Goal: Information Seeking & Learning: Learn about a topic

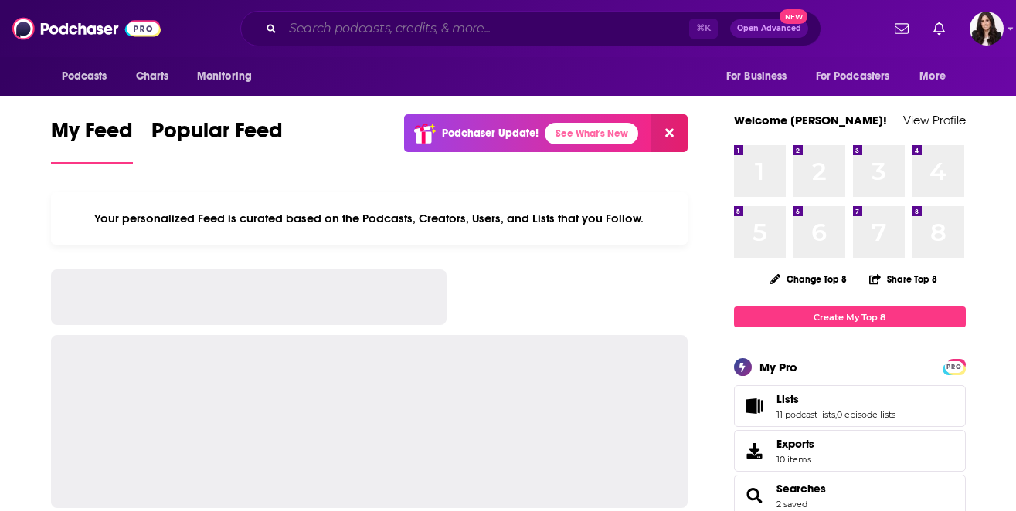
click at [440, 20] on input "Search podcasts, credits, & more..." at bounding box center [486, 28] width 406 height 25
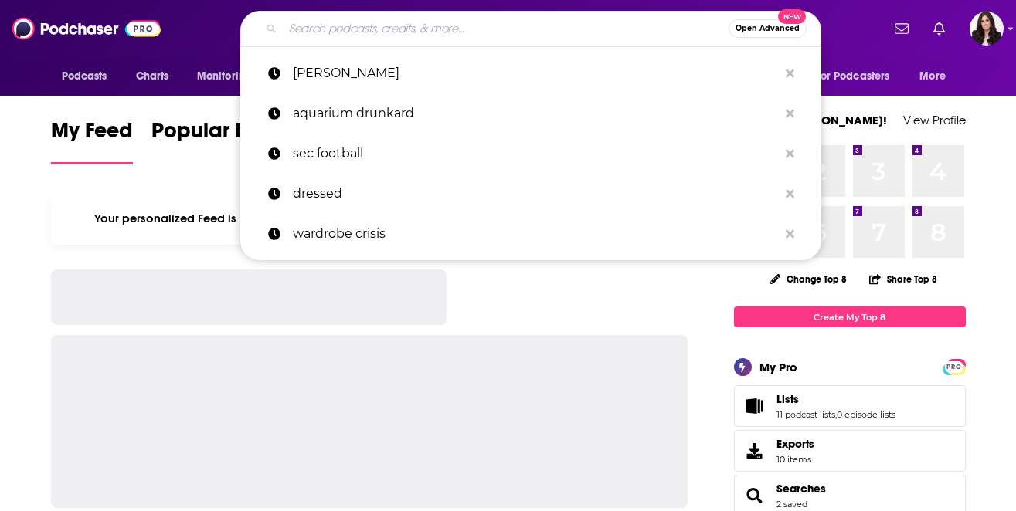
paste input "Post Run High"
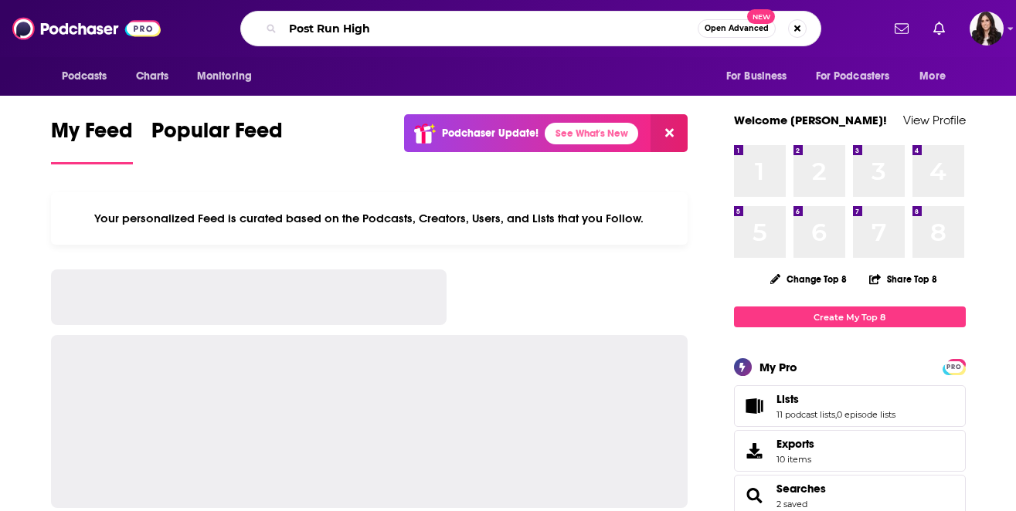
type input "Post Run High"
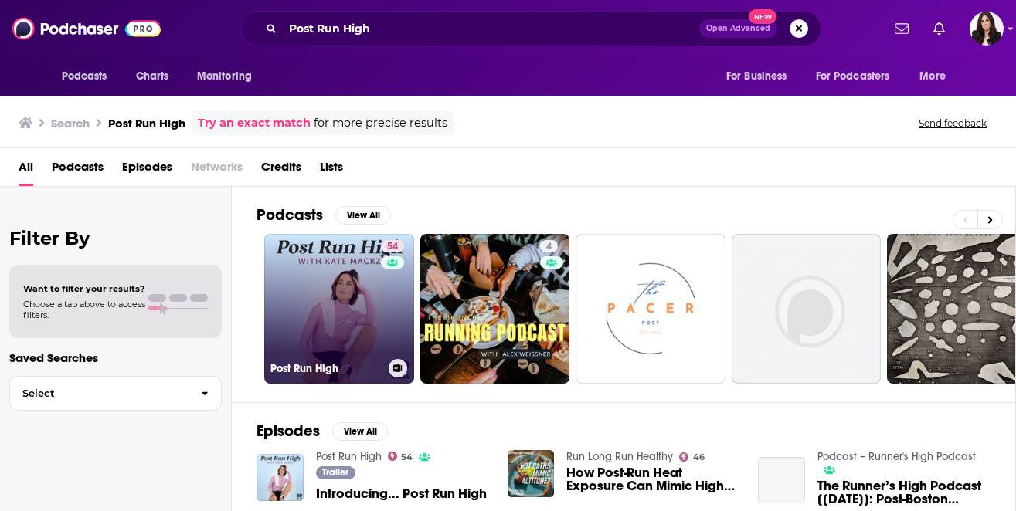
click at [351, 263] on link "54 Post Run High" at bounding box center [339, 309] width 150 height 150
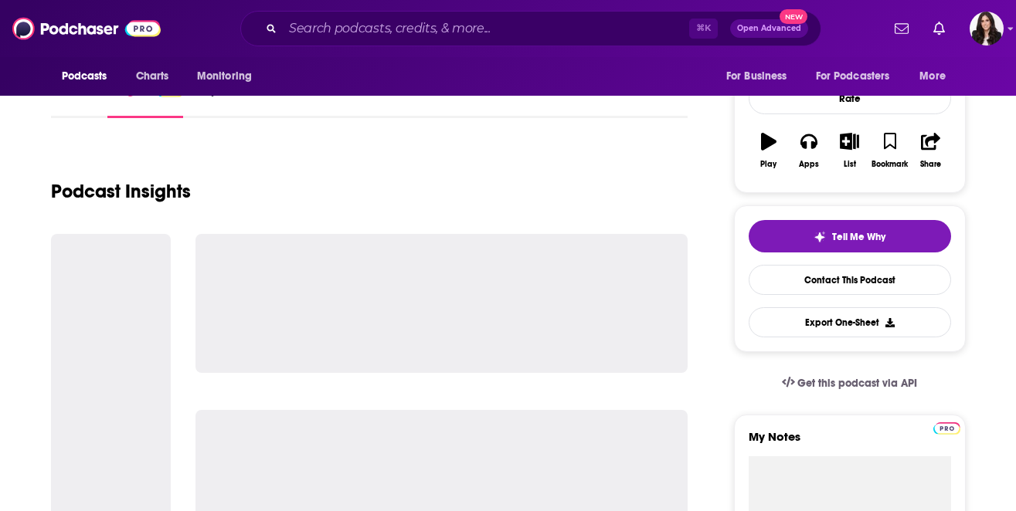
scroll to position [205, 0]
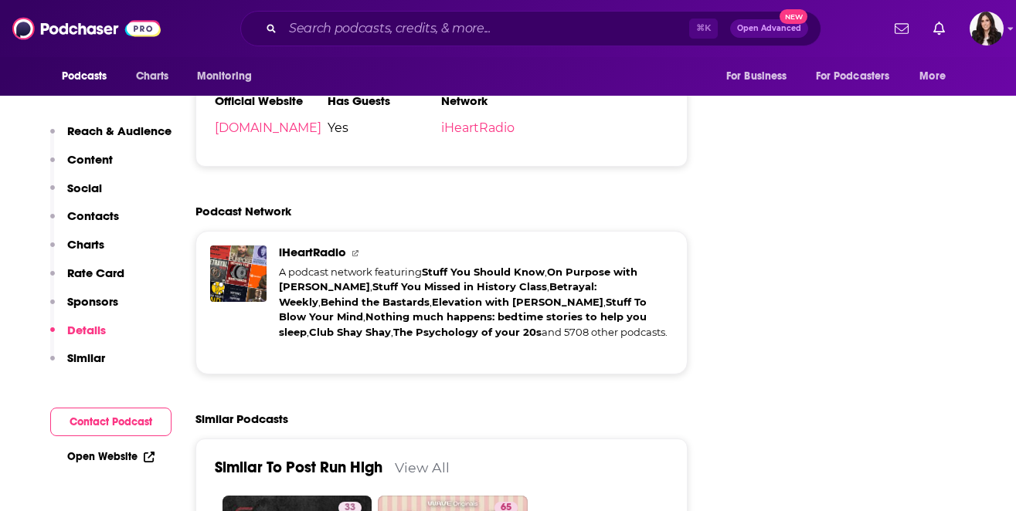
scroll to position [2333, 0]
